Goal: Task Accomplishment & Management: Use online tool/utility

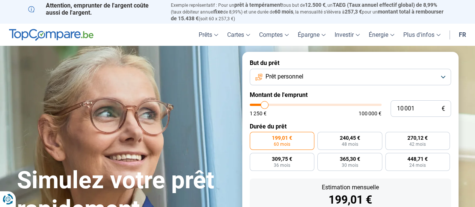
type input "9 250"
type input "9250"
type input "9 750"
type input "9750"
type input "10 000"
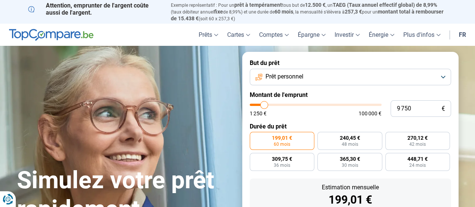
type input "10000"
type input "11 000"
type input "11000"
type input "11 250"
type input "11250"
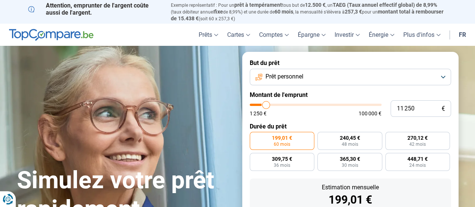
type input "12 250"
type input "12250"
type input "13 750"
type input "13750"
type input "15 250"
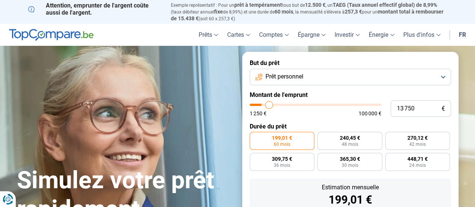
type input "15250"
type input "17 000"
type input "17000"
type input "21 000"
type input "21000"
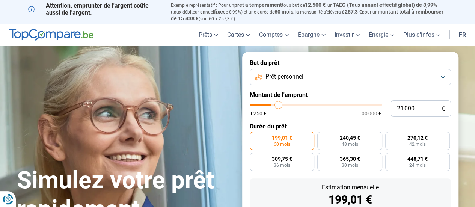
type input "25 000"
type input "25000"
type input "27 500"
type input "27500"
type input "29 500"
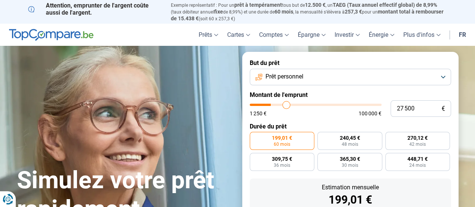
type input "29500"
type input "29 750"
type input "29750"
type input "30 000"
type input "30000"
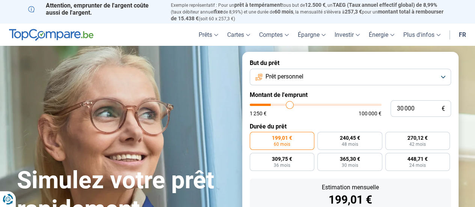
type input "30 250"
type input "30250"
type input "31 000"
type input "31000"
type input "32 250"
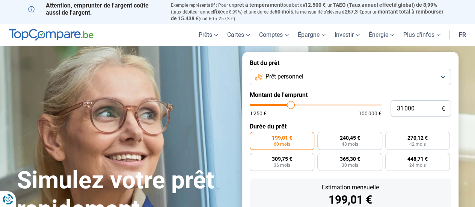
type input "32250"
type input "33 250"
type input "33250"
type input "34 000"
type input "34000"
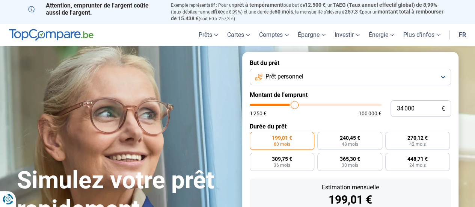
type input "35 250"
type input "35250"
type input "35 750"
type input "35750"
type input "36 500"
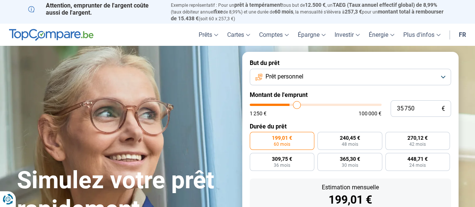
type input "36500"
type input "36 750"
type input "36750"
type input "37 000"
type input "37000"
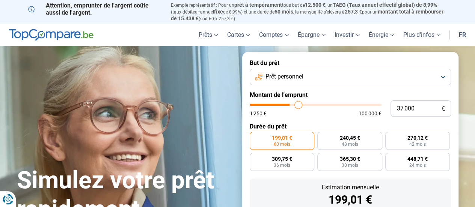
type input "37 500"
type input "37500"
type input "38 250"
type input "38250"
type input "39 250"
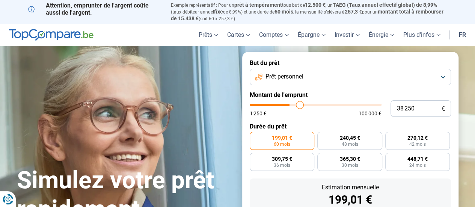
type input "39250"
type input "40 750"
type input "40750"
type input "41 250"
type input "41250"
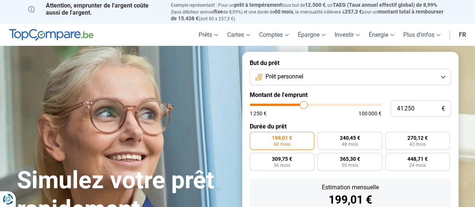
type input "43 750"
type input "43750"
type input "46 750"
type input "46750"
type input "49 750"
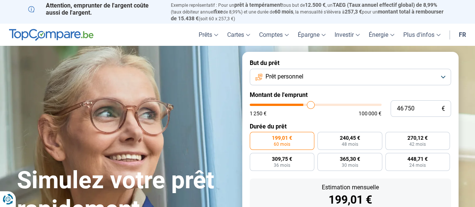
type input "49750"
type input "51 750"
type input "51750"
type input "53 250"
type input "53250"
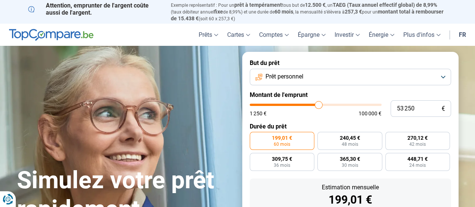
type input "53 500"
type input "53500"
type input "55 750"
type input "55750"
type input "58 750"
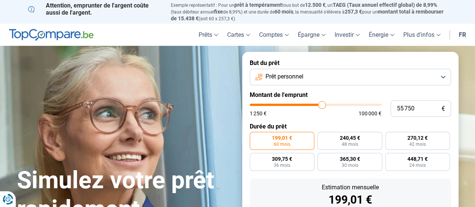
type input "58750"
type input "57 250"
type input "57250"
type input "52 250"
type input "52250"
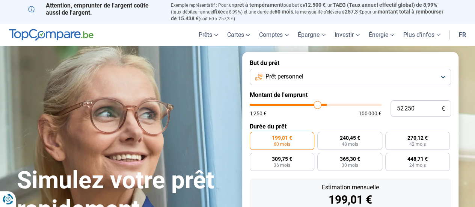
type input "47 750"
type input "47750"
type input "44 250"
type input "44250"
type input "41 500"
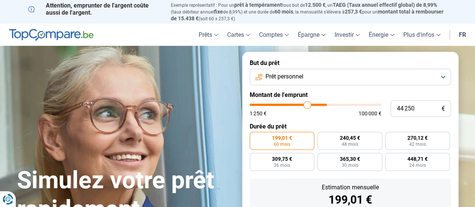
type input "41500"
type input "40 250"
type input "40250"
type input "39 750"
type input "39750"
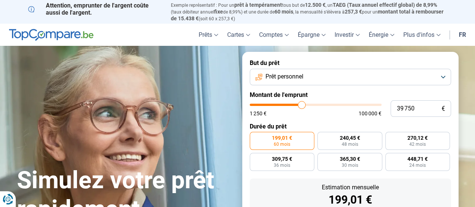
type input "38 000"
type input "38000"
type input "34 750"
type input "34750"
type input "32 250"
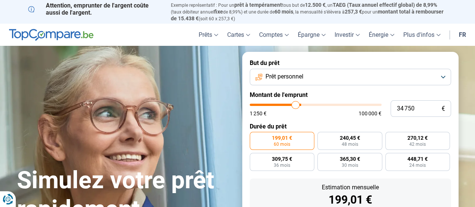
type input "32250"
type input "30 250"
type input "30250"
type input "29 500"
type input "29500"
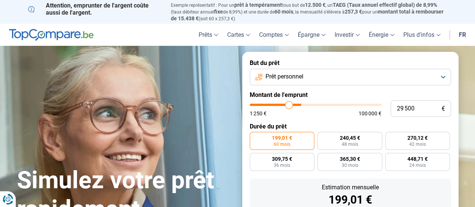
type input "29 000"
type input "29000"
type input "28 750"
type input "28750"
type input "28 500"
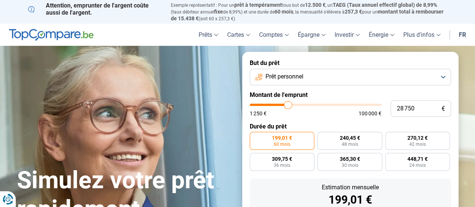
type input "28500"
type input "28 250"
type input "28250"
type input "28 000"
type input "28000"
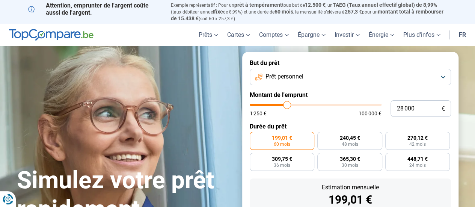
type input "27 500"
type input "27500"
type input "27 250"
type input "27250"
type input "27 000"
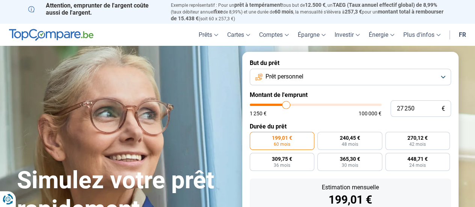
type input "27000"
type input "26 750"
type input "26750"
type input "26 250"
type input "26250"
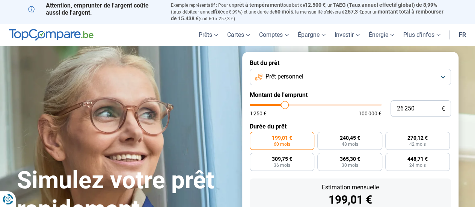
type input "26 000"
type input "26000"
type input "25 500"
type input "25500"
type input "25 000"
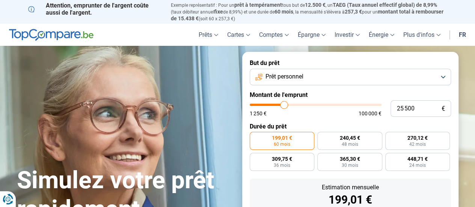
type input "25000"
type input "24 500"
type input "24500"
type input "23 750"
type input "23750"
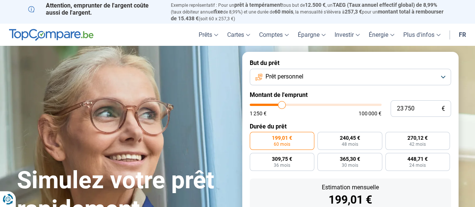
type input "22 500"
type input "22500"
type input "22 000"
type input "22000"
type input "21 750"
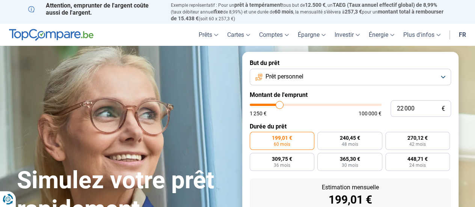
type input "21750"
type input "21 500"
type input "21500"
type input "21 250"
type input "21250"
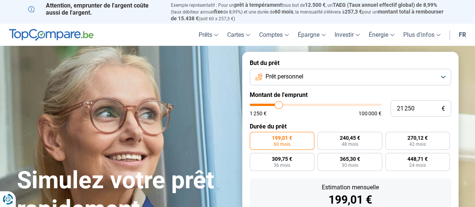
type input "21 000"
type input "21000"
type input "20 500"
type input "20500"
type input "19 750"
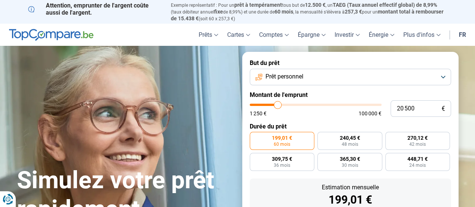
type input "19750"
type input "19 250"
type input "19250"
type input "18 250"
type input "18250"
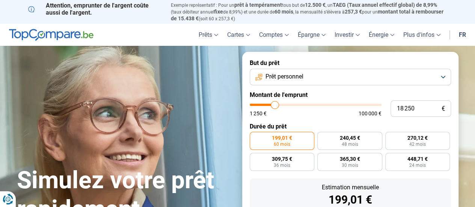
type input "18 000"
type input "18000"
type input "17 750"
type input "17750"
type input "17 250"
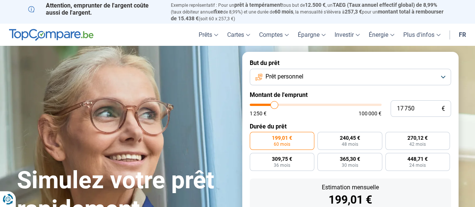
type input "17250"
type input "16 250"
type input "16250"
type input "16 000"
type input "16000"
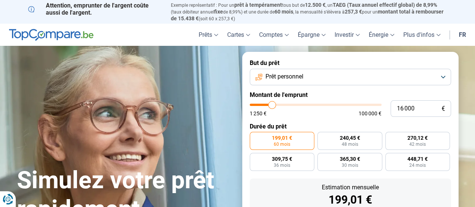
type input "15 750"
type input "15750"
type input "15 500"
type input "15500"
type input "15 250"
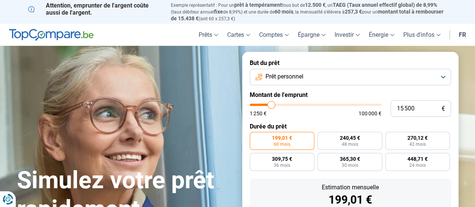
type input "15250"
type input "15 750"
type input "15750"
type input "16 000"
type input "16000"
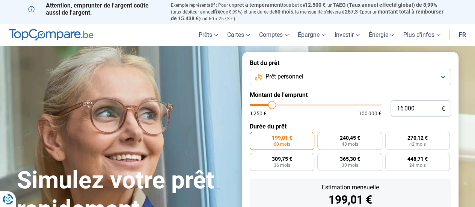
type input "16 250"
type input "16250"
type input "17 500"
type input "17500"
type input "17 750"
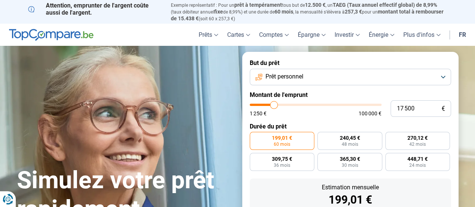
type input "17750"
type input "17 500"
type input "17500"
type input "17 250"
type input "17250"
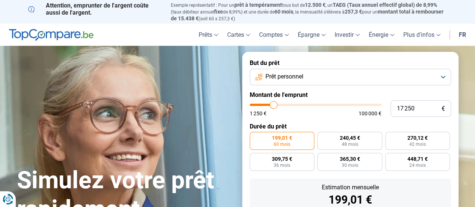
type input "17 000"
drag, startPoint x: 264, startPoint y: 104, endPoint x: 274, endPoint y: 103, distance: 9.8
type input "17000"
click at [274, 104] on input "range" at bounding box center [316, 105] width 132 height 2
radio input "false"
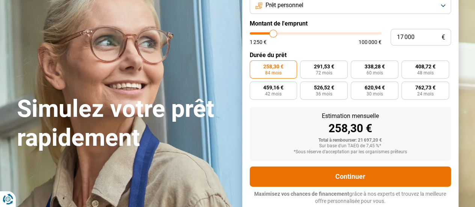
scroll to position [33, 0]
